Goal: Find specific page/section: Find specific page/section

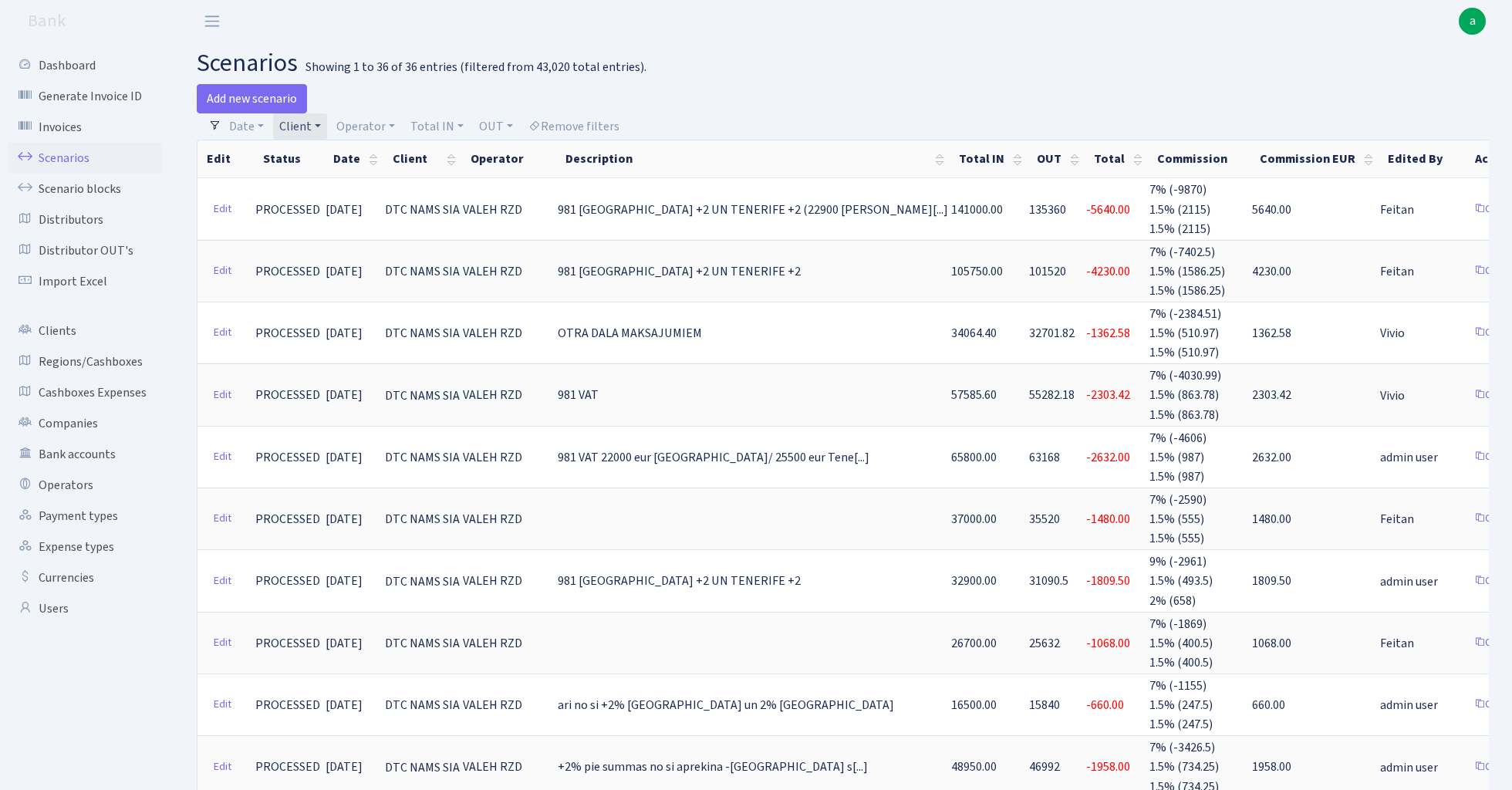
select select
select select "100"
click at [312, 125] on link "Client" at bounding box center [300, 126] width 54 height 26
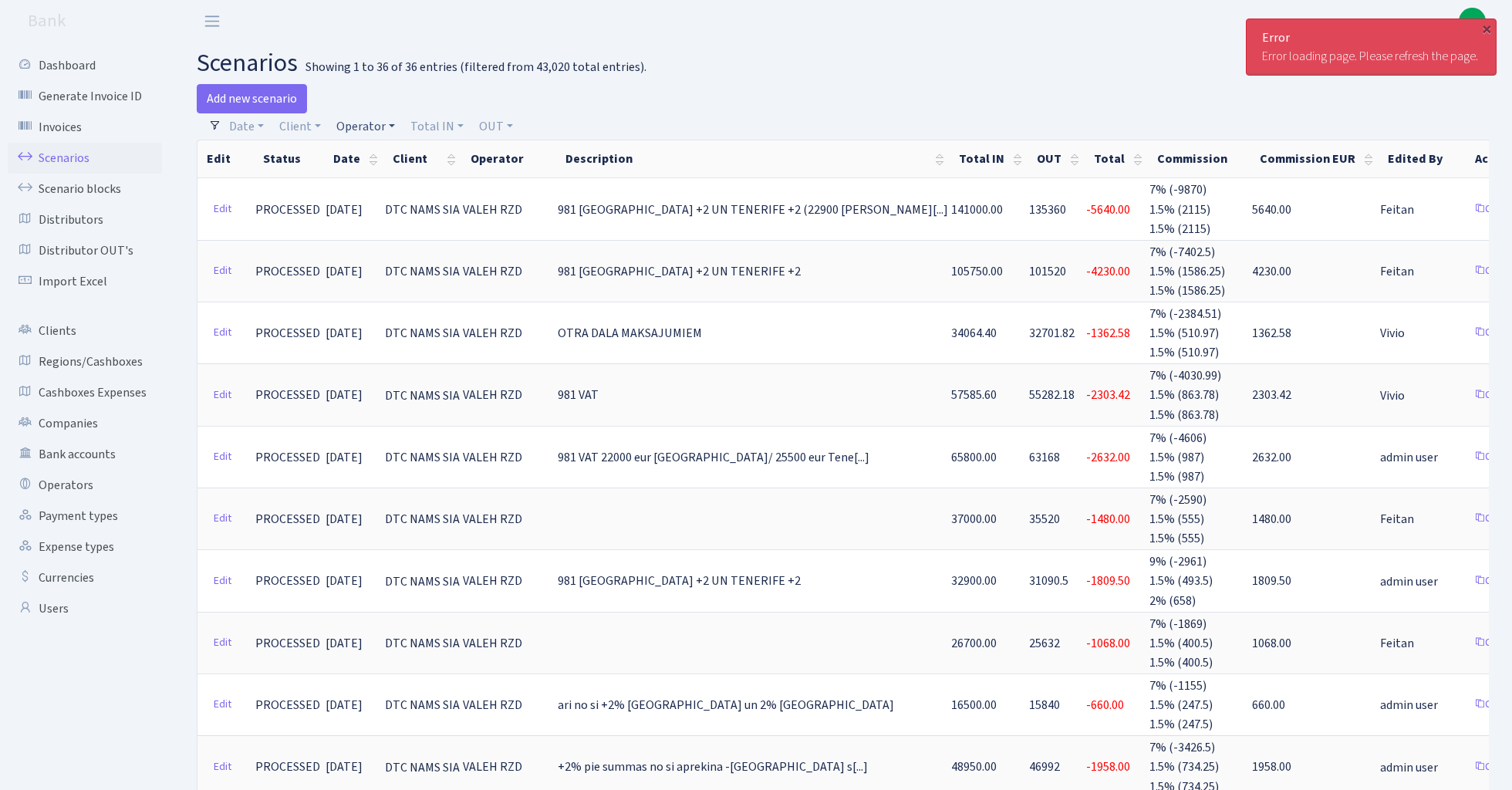
click at [370, 126] on link "Operator" at bounding box center [365, 126] width 71 height 26
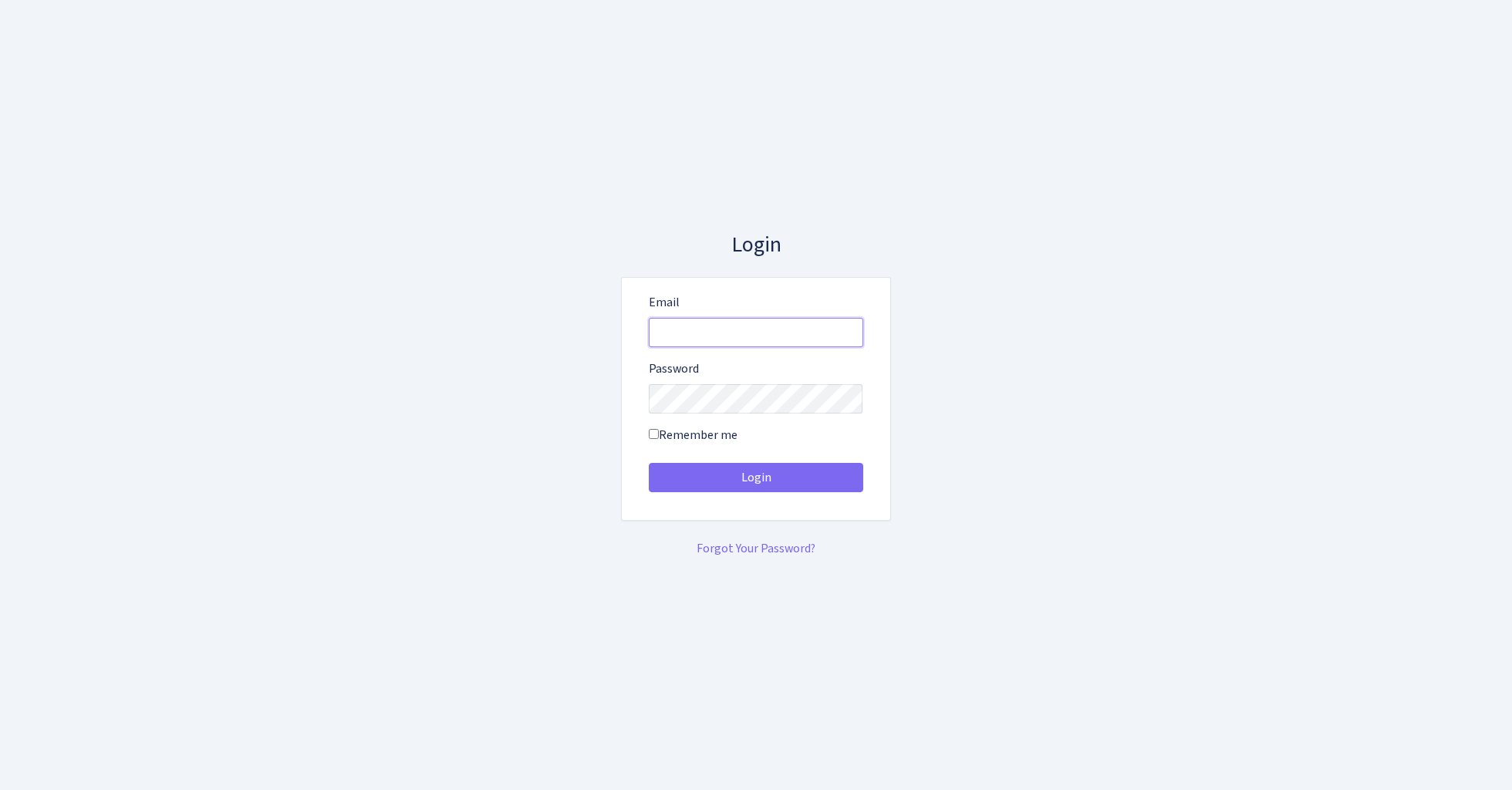
type input "[EMAIL_ADDRESS][DOMAIN_NAME]"
click at [756, 477] on button "Login" at bounding box center [756, 477] width 215 height 29
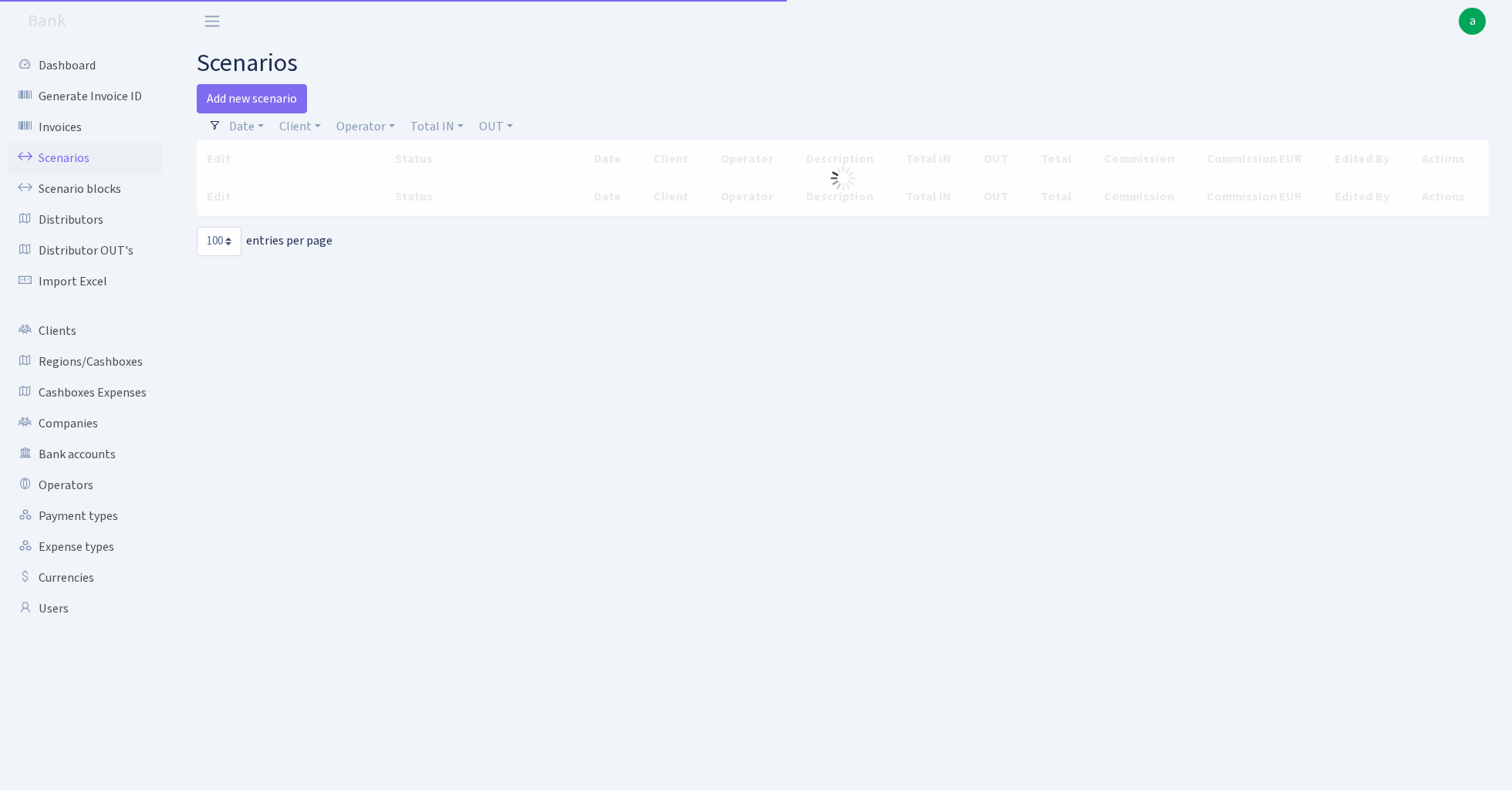
select select "100"
click at [363, 123] on link "Operator" at bounding box center [365, 126] width 71 height 26
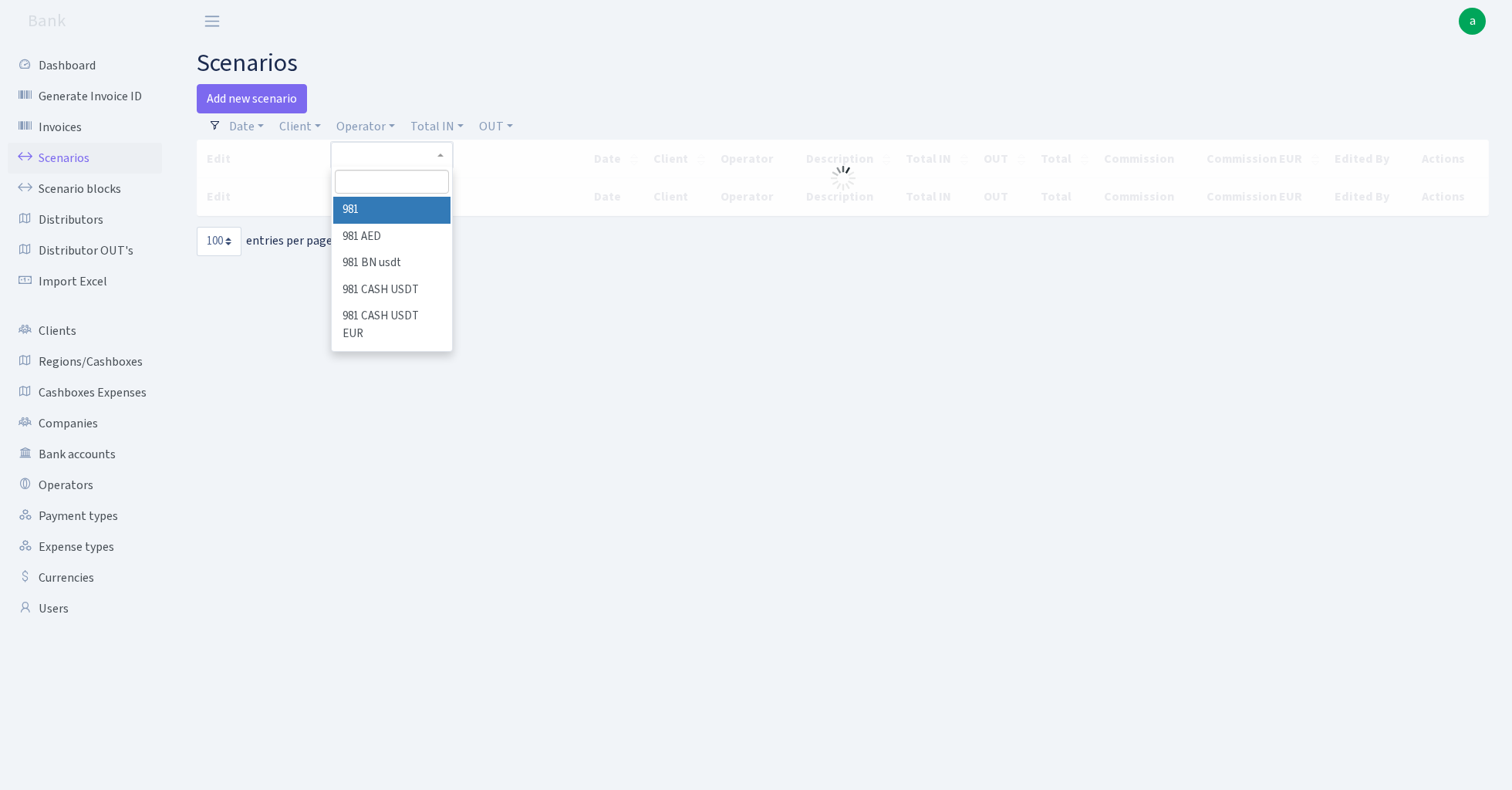
click at [387, 186] on input "search" at bounding box center [392, 182] width 113 height 24
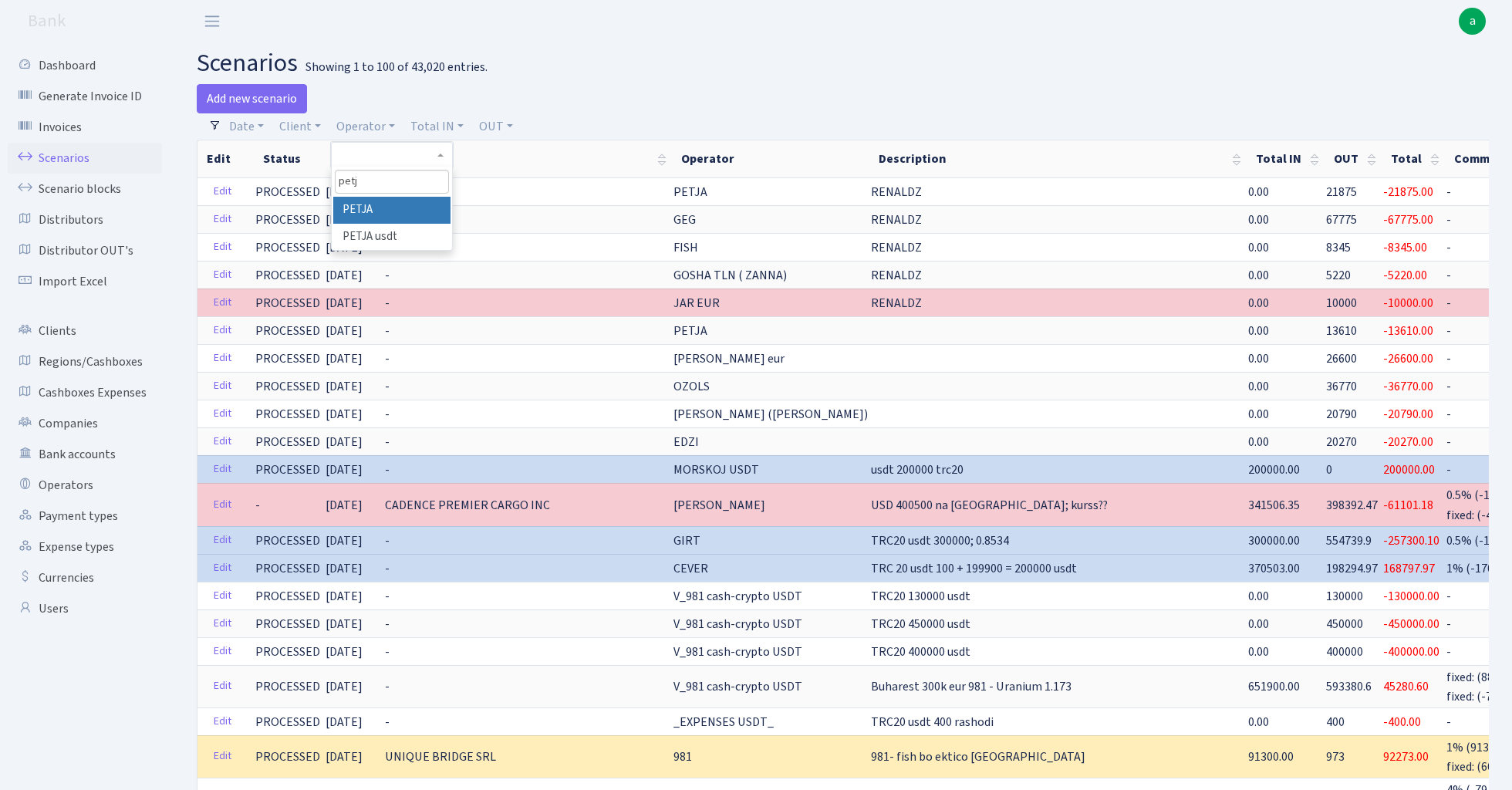
type input "petj"
click at [415, 210] on li "PETJA" at bounding box center [391, 210] width 116 height 27
